Goal: Check status: Check status

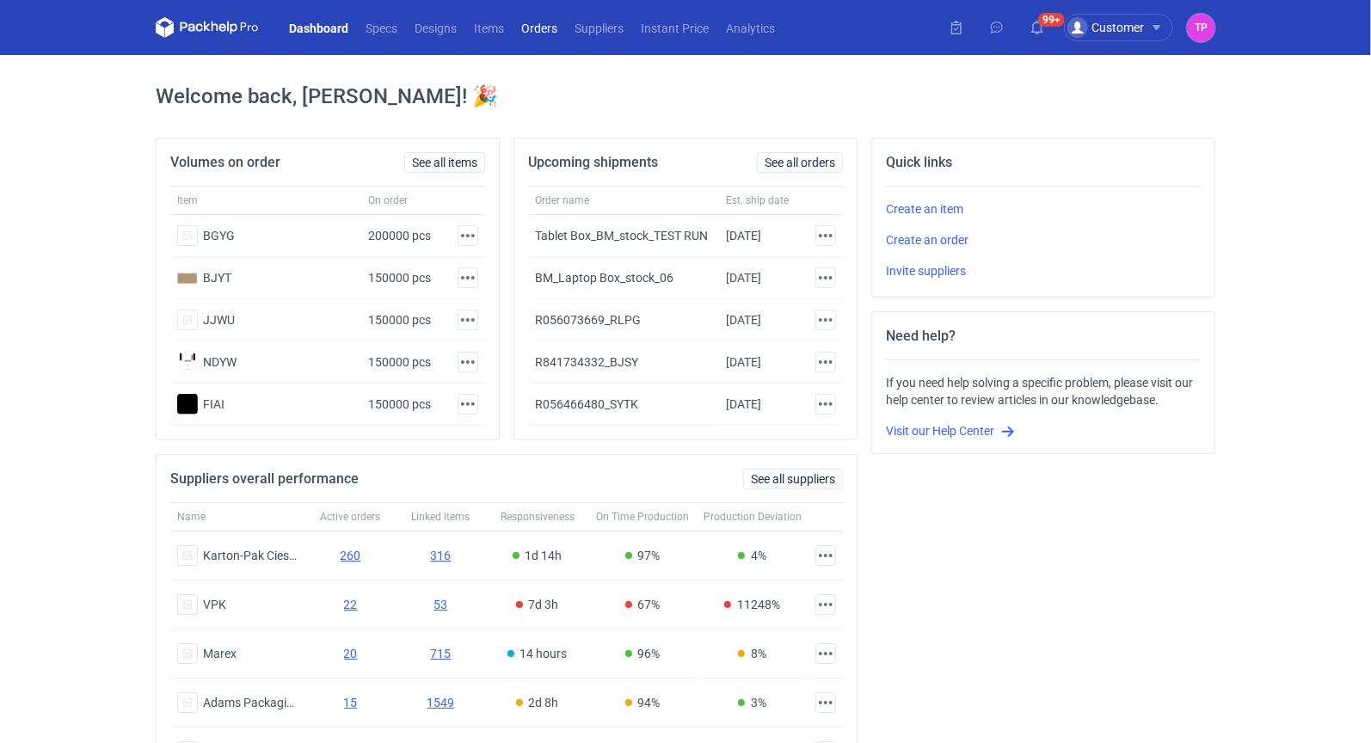
click at [527, 32] on link "Orders" at bounding box center [539, 27] width 53 height 21
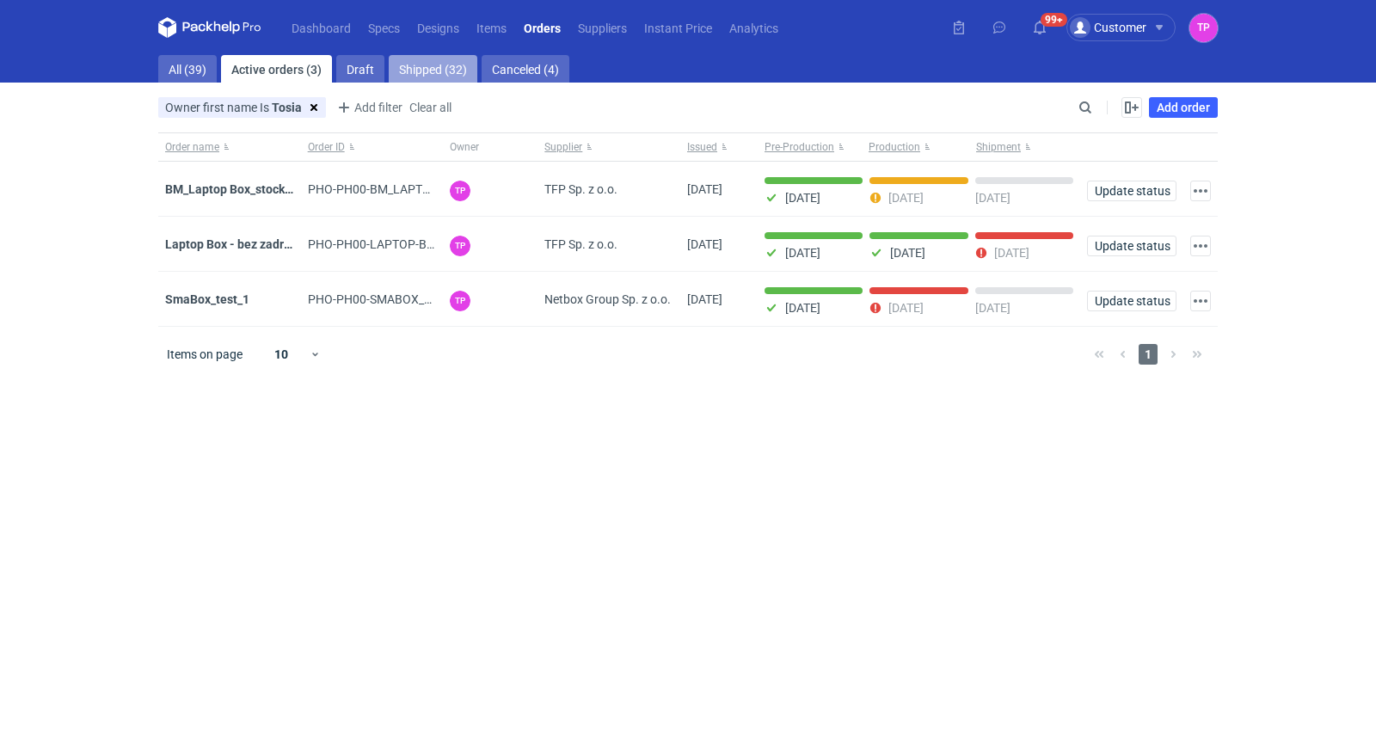
click at [403, 64] on link "Shipped (32)" at bounding box center [433, 69] width 89 height 28
